Goal: Task Accomplishment & Management: Manage account settings

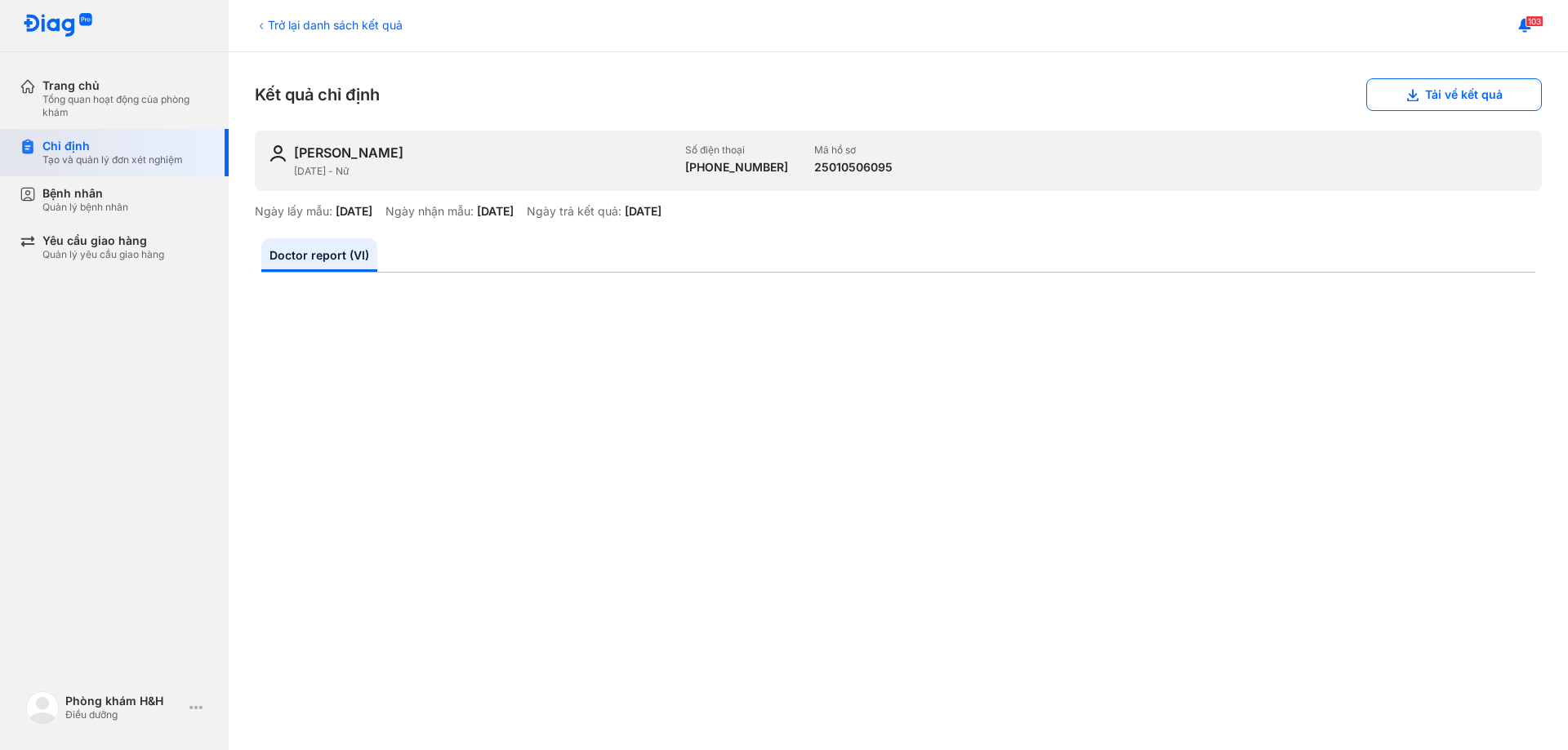
click at [75, 159] on div "Tạo và quản lý đơn xét nghiệm" at bounding box center [113, 160] width 140 height 13
click at [76, 158] on div "Tạo và quản lý đơn xét nghiệm" at bounding box center [113, 160] width 140 height 13
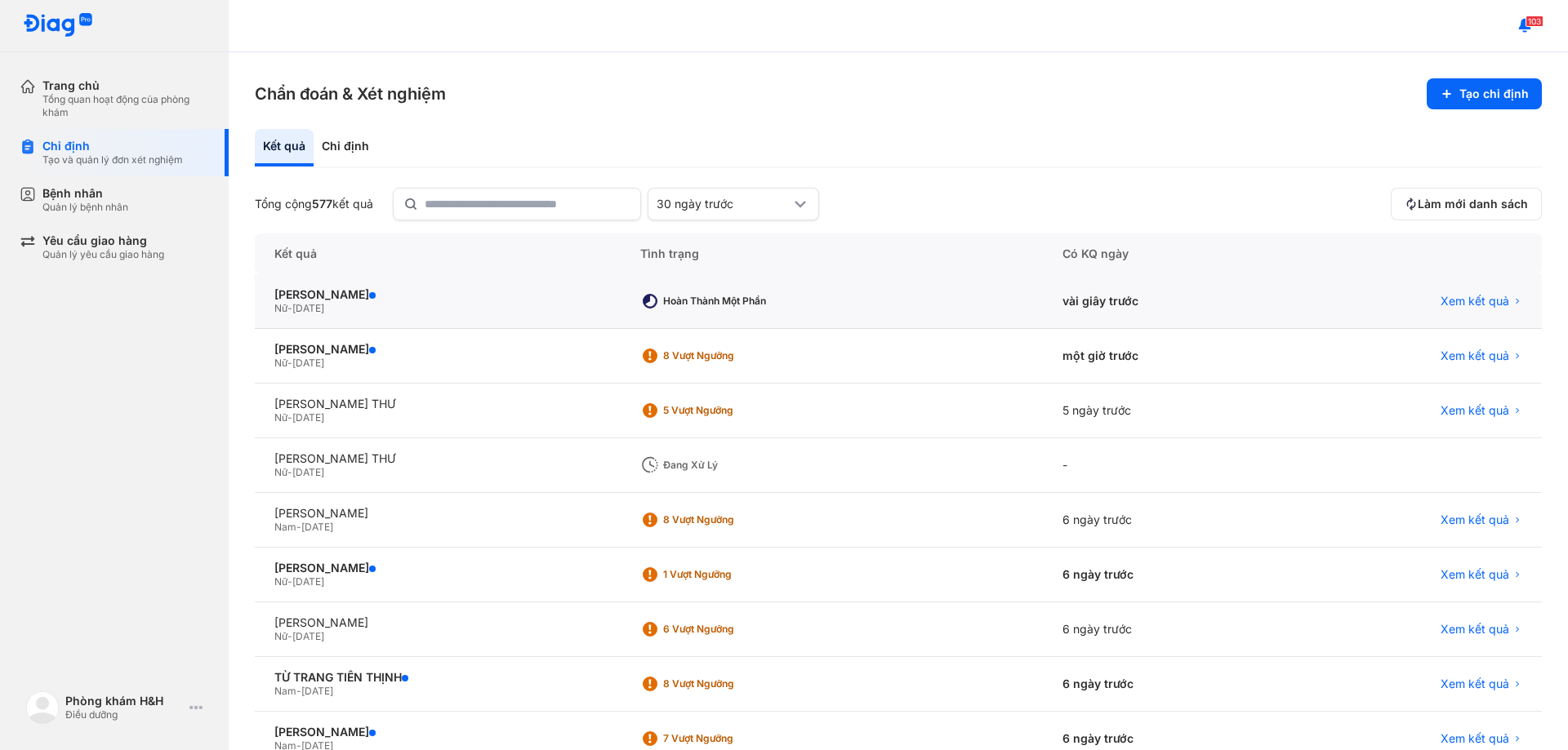
click at [750, 307] on div "Hoàn thành một phần" at bounding box center [720, 301] width 160 height 24
